Goal: Book appointment/travel/reservation

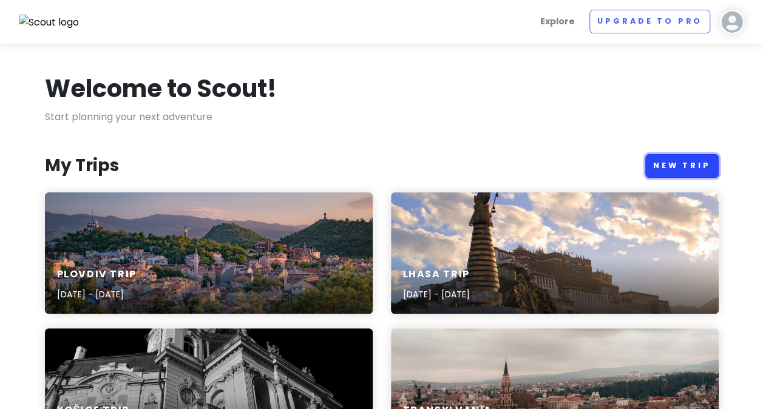
click at [672, 160] on link "New Trip" at bounding box center [682, 166] width 73 height 24
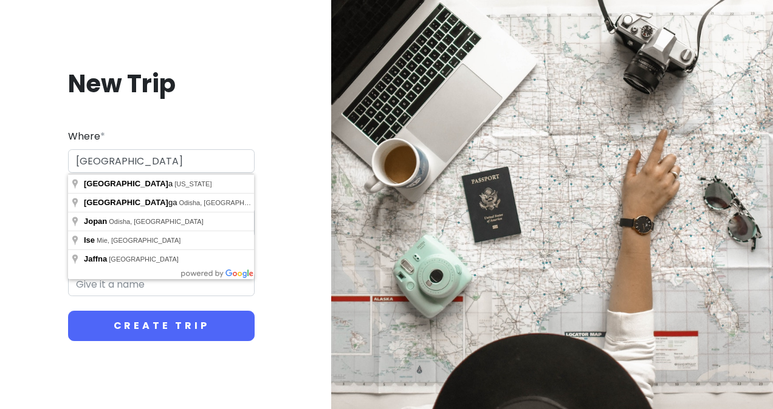
type input "[GEOGRAPHIC_DATA]"
click at [206, 106] on div "New Trip Where * [GEOGRAPHIC_DATA] Dates * Navigate forward to interact with th…" at bounding box center [161, 205] width 303 height 332
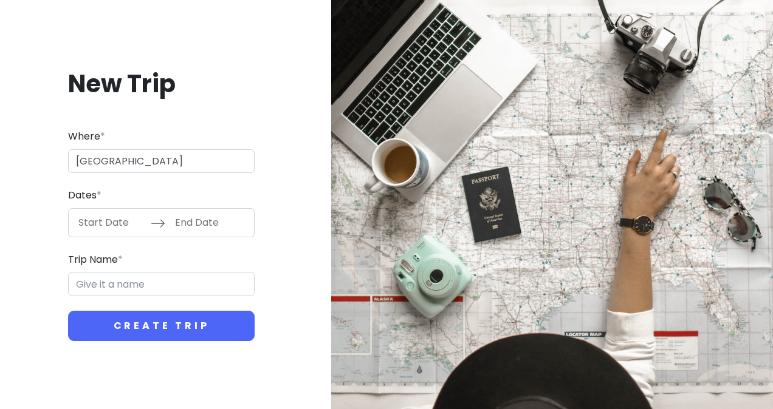
click at [108, 228] on input "Start Date" at bounding box center [111, 223] width 79 height 28
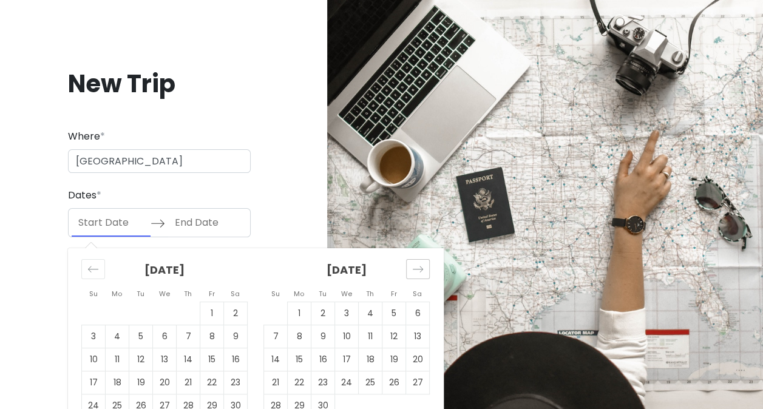
click at [413, 268] on icon "Move forward to switch to the next month." at bounding box center [418, 270] width 12 height 12
click at [373, 343] on td "6" at bounding box center [371, 336] width 24 height 23
type input "[DATE]"
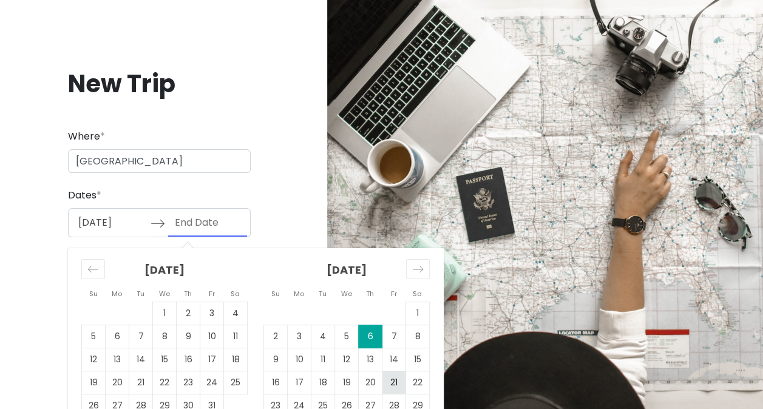
click at [395, 386] on td "21" at bounding box center [395, 382] width 24 height 23
type input "[DATE]"
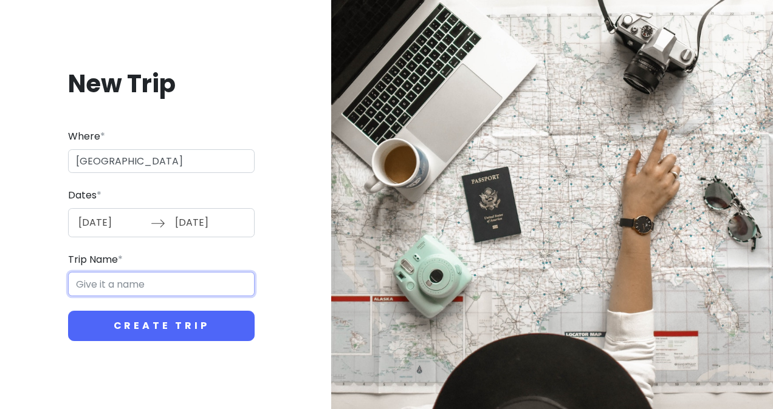
click at [182, 292] on input "Trip Name *" at bounding box center [161, 284] width 186 height 24
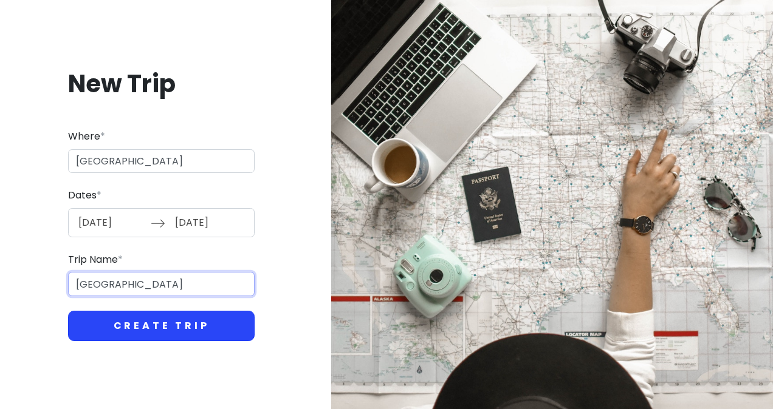
type input "[GEOGRAPHIC_DATA]"
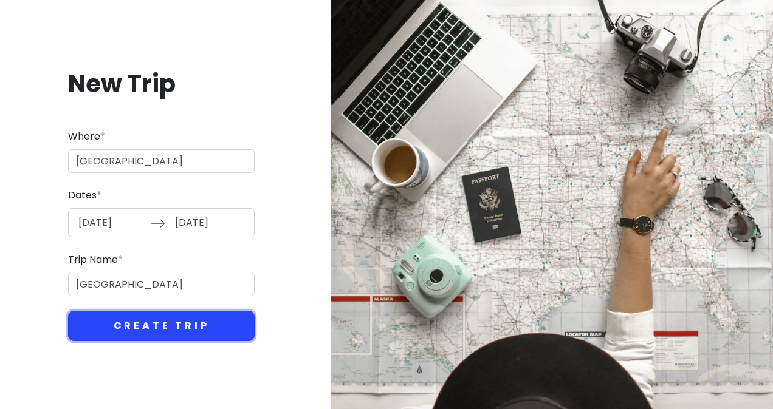
click at [164, 332] on button "Create Trip" at bounding box center [161, 326] width 186 height 30
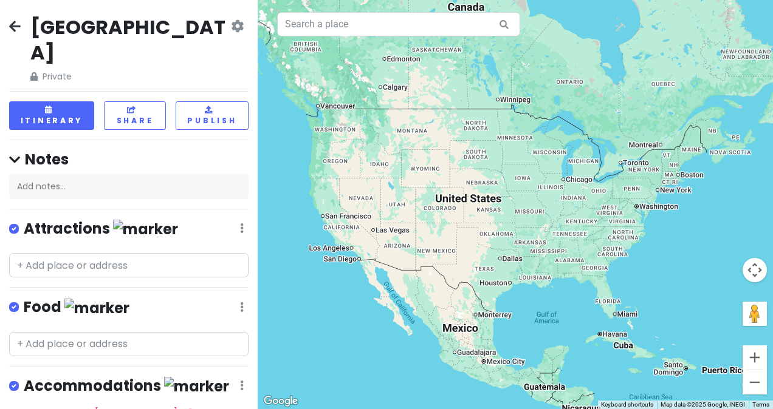
click at [7, 29] on div "[GEOGRAPHIC_DATA] Private Change Dates Make a Copy Delete Trip Go Pro ⚡️ Give F…" at bounding box center [129, 204] width 258 height 409
click at [15, 26] on icon at bounding box center [15, 26] width 12 height 10
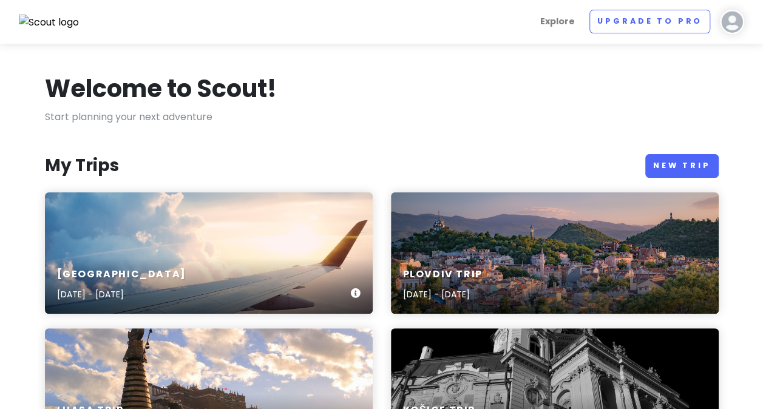
click at [135, 258] on div "[GEOGRAPHIC_DATA] [DATE] - [DATE]" at bounding box center [209, 285] width 328 height 58
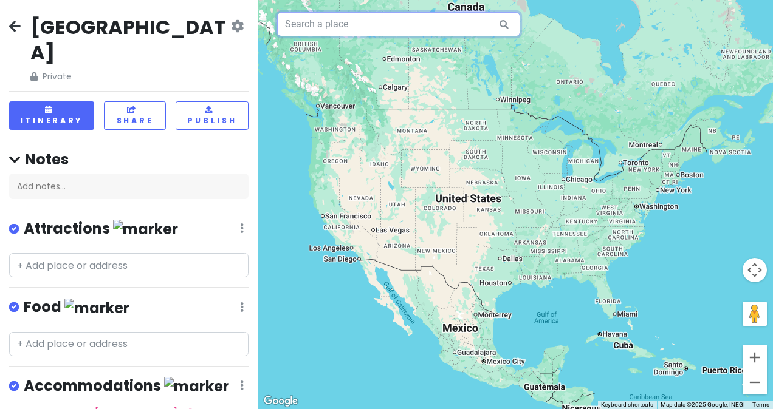
click at [368, 30] on input "text" at bounding box center [398, 24] width 243 height 24
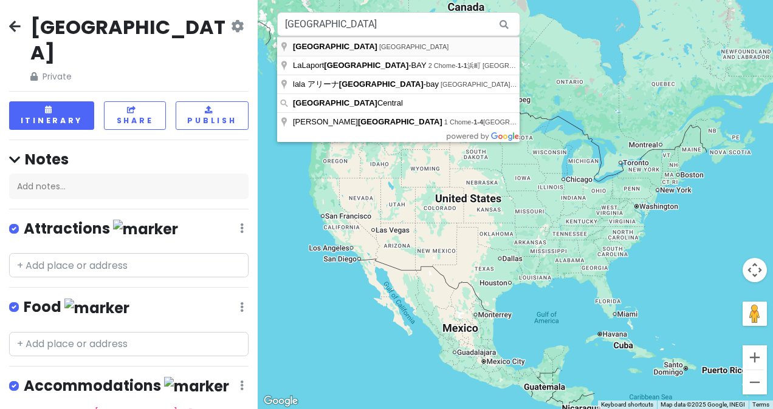
type input "[GEOGRAPHIC_DATA], [GEOGRAPHIC_DATA]"
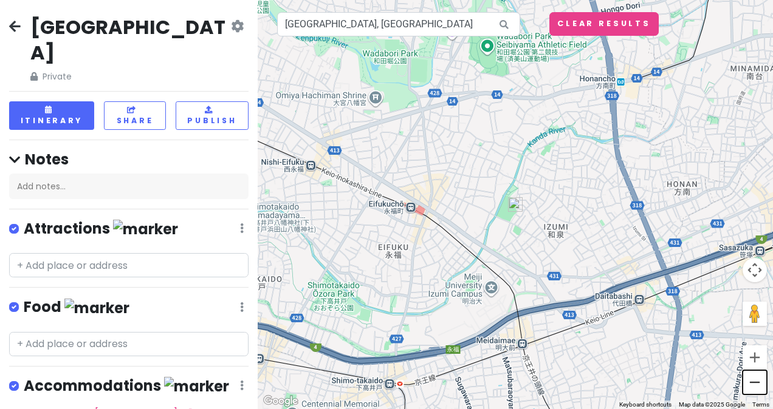
click at [754, 381] on button "Zoom out" at bounding box center [754, 382] width 24 height 24
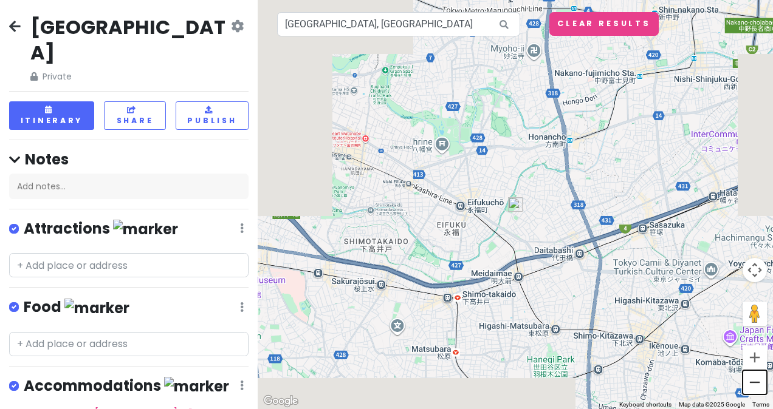
click at [754, 381] on button "Zoom out" at bounding box center [754, 382] width 24 height 24
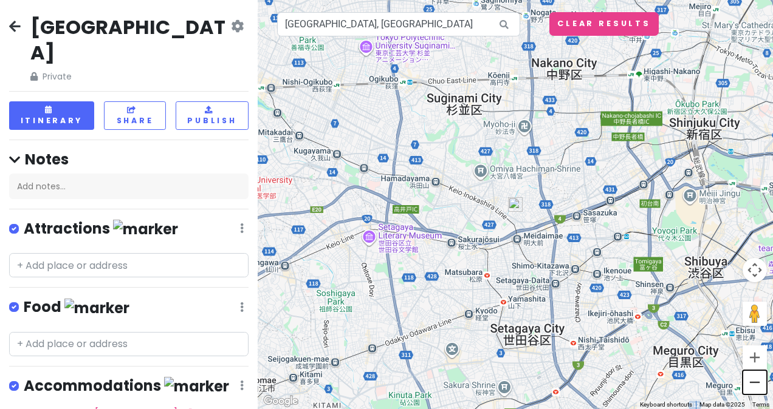
click at [754, 381] on button "Zoom out" at bounding box center [754, 382] width 24 height 24
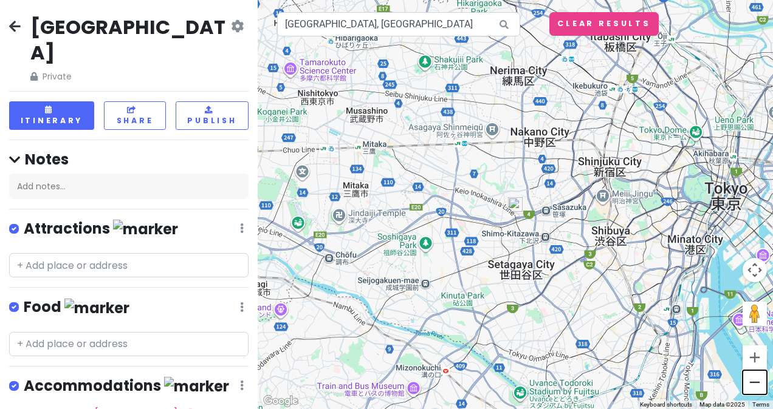
click at [754, 381] on button "Zoom out" at bounding box center [754, 382] width 24 height 24
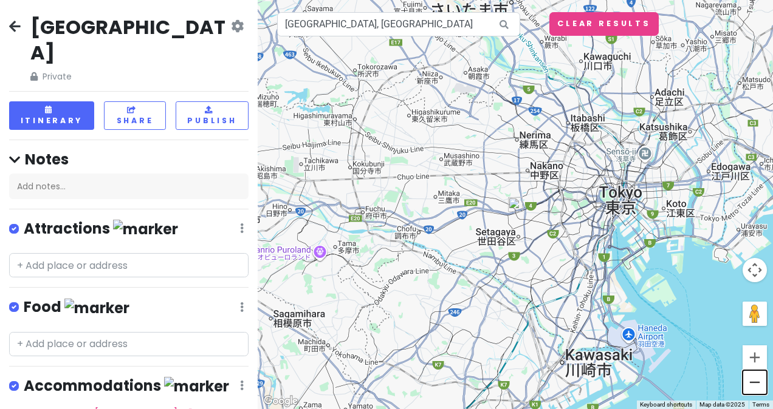
click at [754, 381] on button "Zoom out" at bounding box center [754, 382] width 24 height 24
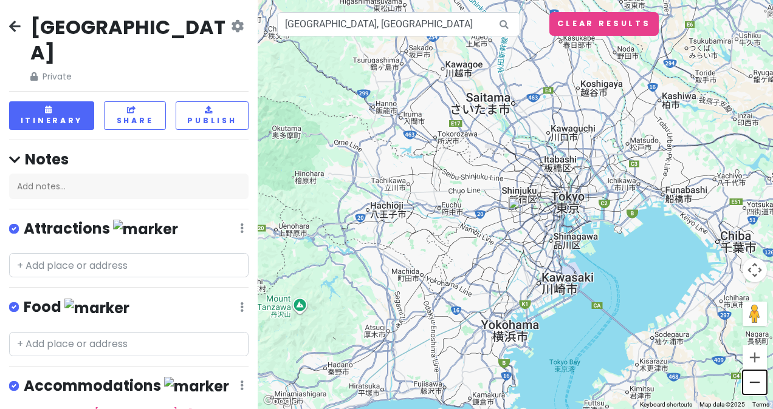
click at [754, 381] on button "Zoom out" at bounding box center [754, 382] width 24 height 24
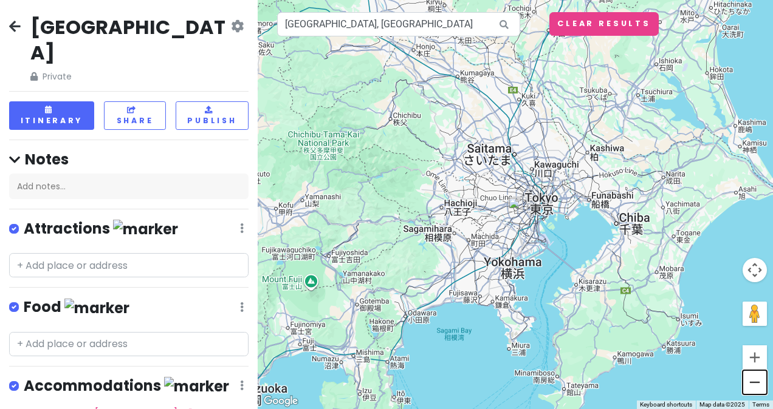
click at [754, 381] on button "Zoom out" at bounding box center [754, 382] width 24 height 24
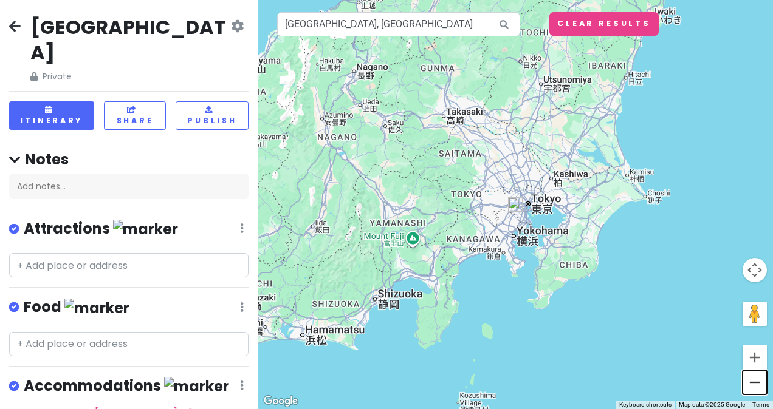
click at [754, 381] on button "Zoom out" at bounding box center [754, 382] width 24 height 24
